Goal: Task Accomplishment & Management: Complete application form

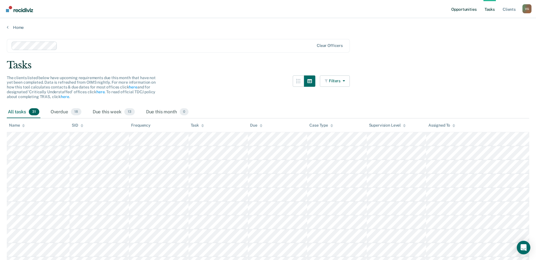
click at [463, 10] on link "Opportunities" at bounding box center [463, 9] width 27 height 18
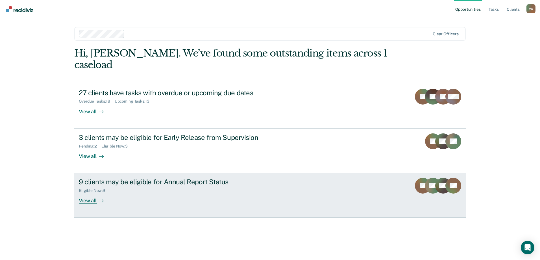
click at [278, 178] on div "9 clients may be eligible for Annual Report Status Eligible Now : 9 View all" at bounding box center [185, 191] width 212 height 26
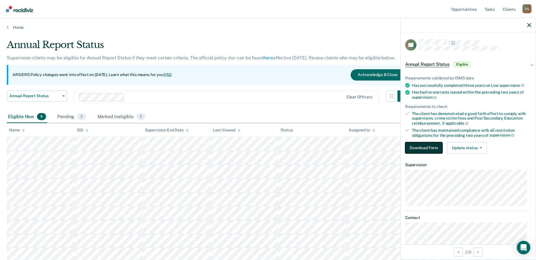
click at [425, 147] on button "Download Form" at bounding box center [423, 147] width 37 height 11
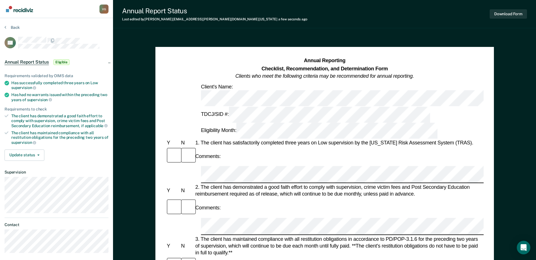
click at [248, 139] on div "1. The client has satisfactorily completed three years on Low supervision by th…" at bounding box center [338, 142] width 289 height 7
click at [524, 14] on button "Download Form" at bounding box center [507, 13] width 37 height 9
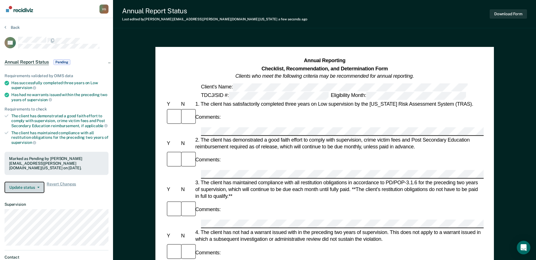
click at [33, 188] on button "Update status" at bounding box center [25, 187] width 40 height 11
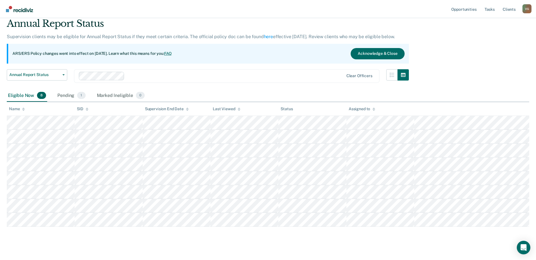
scroll to position [28, 0]
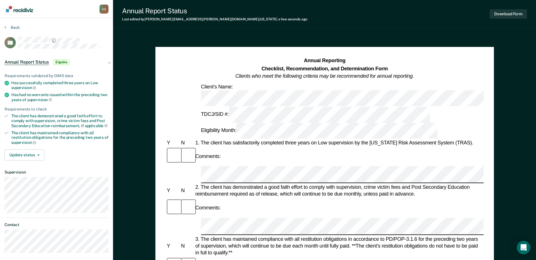
click at [517, 8] on div "Download Form" at bounding box center [507, 14] width 37 height 14
click at [517, 12] on button "Download Form" at bounding box center [507, 13] width 37 height 9
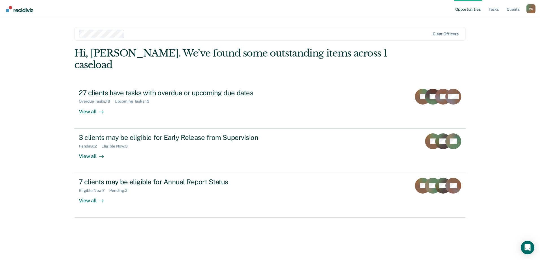
click at [456, 9] on link "Opportunities" at bounding box center [467, 9] width 27 height 18
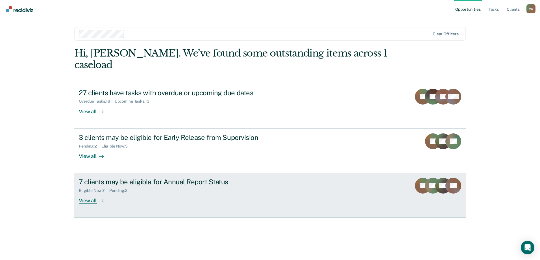
click at [223, 186] on div "Eligible Now : 7 Pending : 2" at bounding box center [178, 189] width 198 height 7
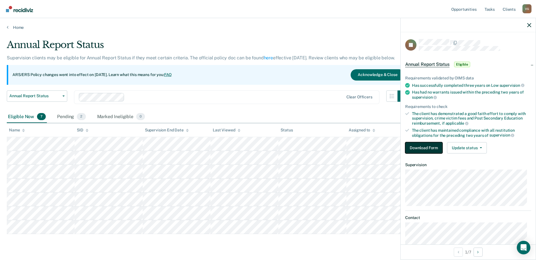
click at [416, 148] on button "Download Form" at bounding box center [423, 147] width 37 height 11
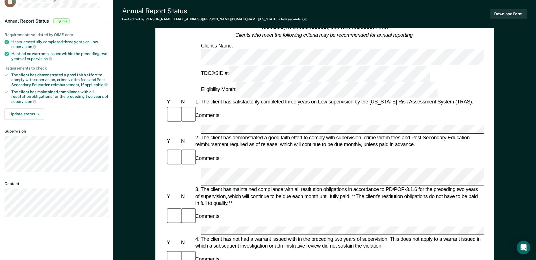
scroll to position [113, 0]
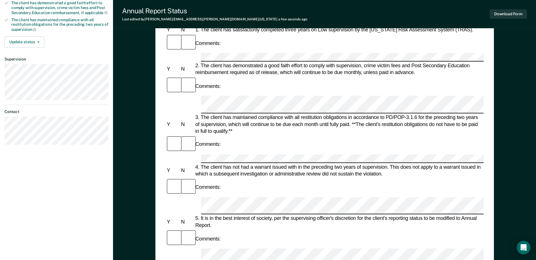
click at [206, 126] on form "Annual Reporting Checklist, Recommendation, and Determination Form Clients who …" at bounding box center [324, 257] width 318 height 627
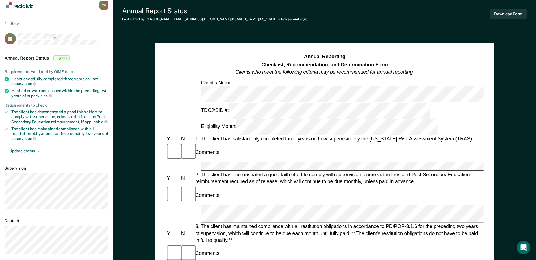
scroll to position [0, 0]
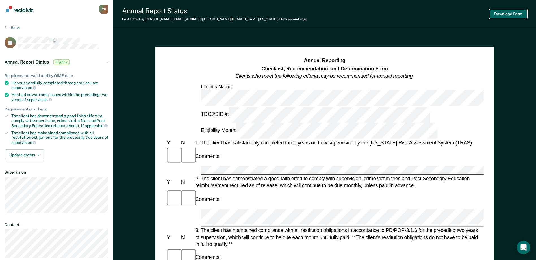
click at [522, 16] on button "Download Form" at bounding box center [507, 13] width 37 height 9
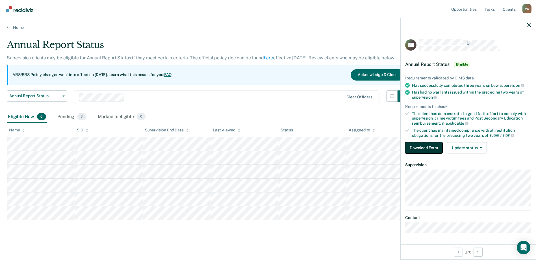
click at [426, 146] on button "Download Form" at bounding box center [423, 147] width 37 height 11
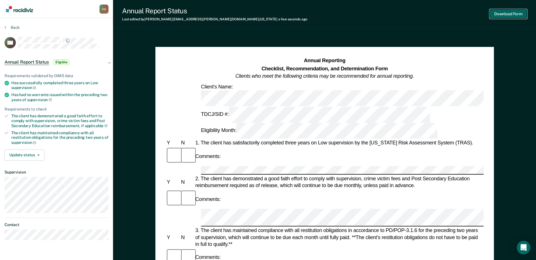
click at [497, 12] on button "Download Form" at bounding box center [507, 13] width 37 height 9
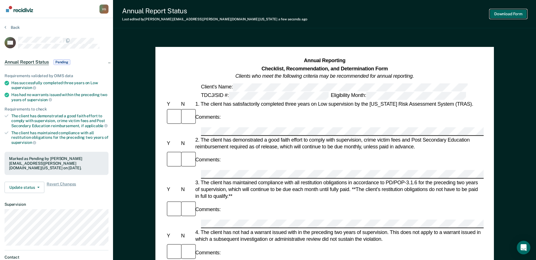
click at [496, 18] on button "Download Form" at bounding box center [507, 13] width 37 height 9
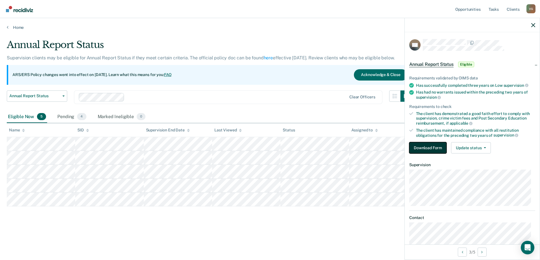
click at [430, 148] on button "Download Form" at bounding box center [427, 147] width 37 height 11
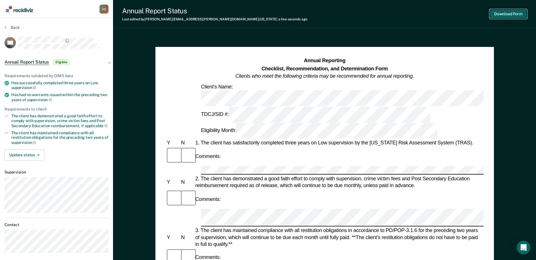
click at [510, 17] on button "Download Form" at bounding box center [507, 13] width 37 height 9
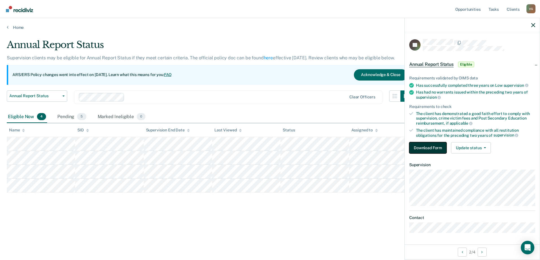
click at [434, 143] on button "Download Form" at bounding box center [427, 147] width 37 height 11
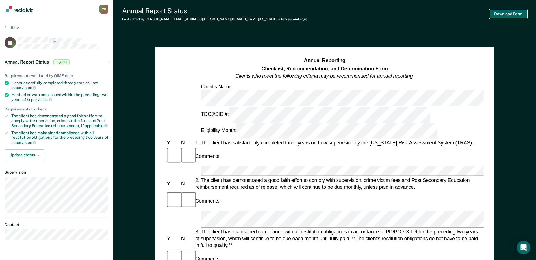
click at [498, 16] on button "Download Form" at bounding box center [507, 13] width 37 height 9
